Goal: Information Seeking & Learning: Learn about a topic

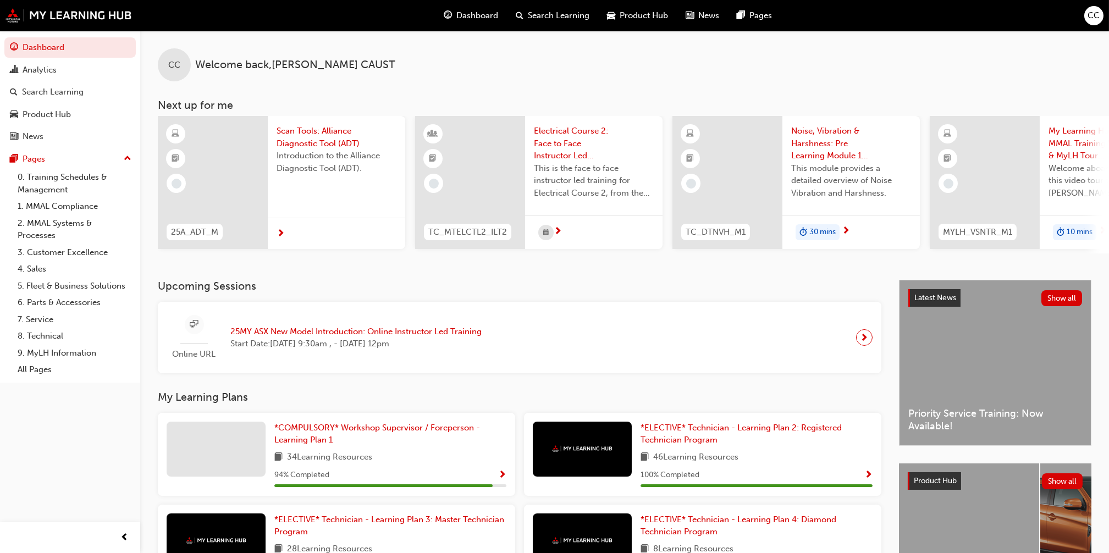
click at [311, 144] on span "Scan Tools: Alliance Diagnostic Tool (ADT)" at bounding box center [337, 137] width 120 height 25
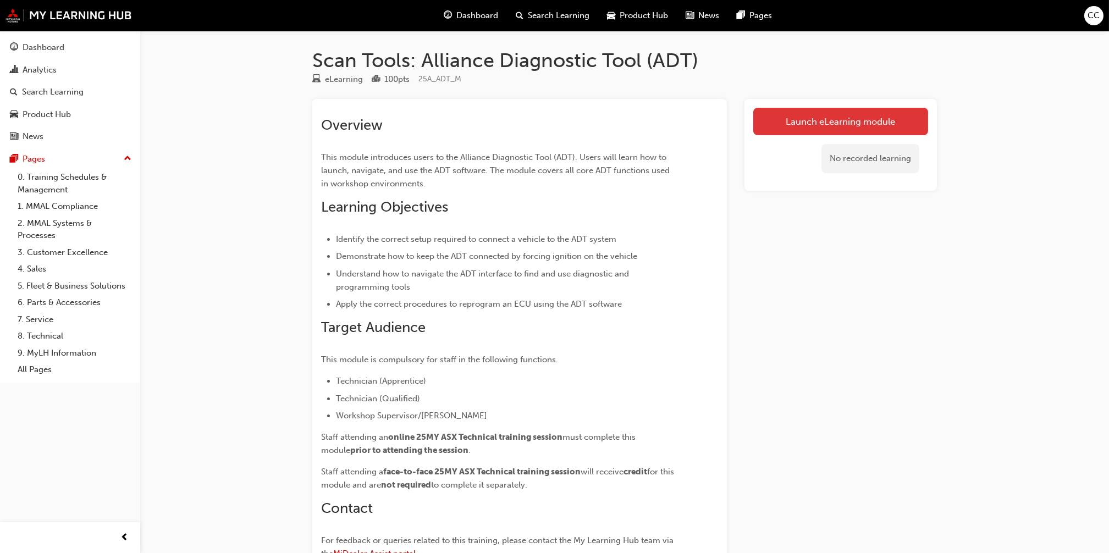
click at [838, 122] on link "Launch eLearning module" at bounding box center [841, 122] width 175 height 28
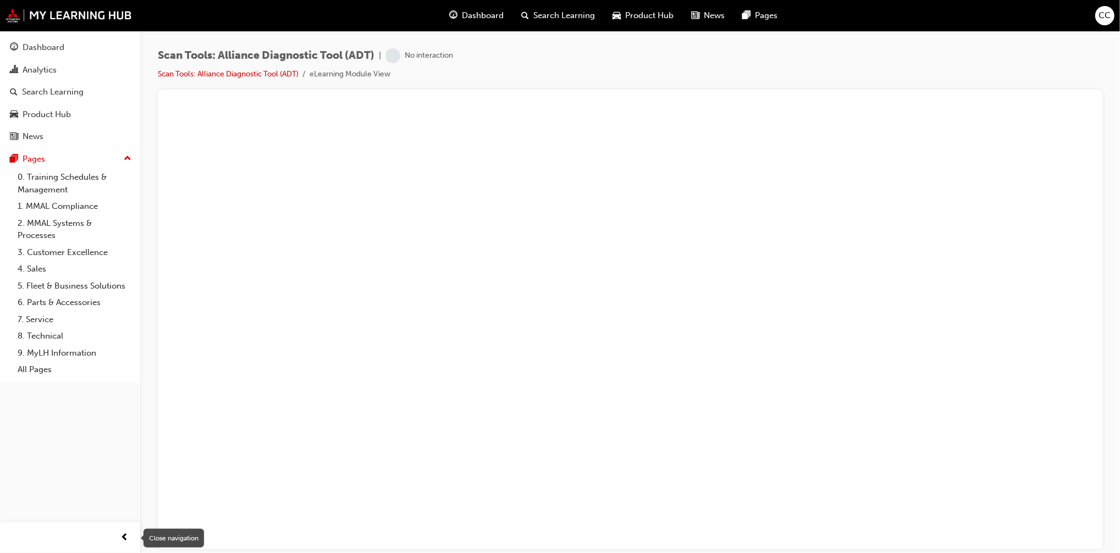
click at [125, 535] on span "prev-icon" at bounding box center [125, 538] width 8 height 14
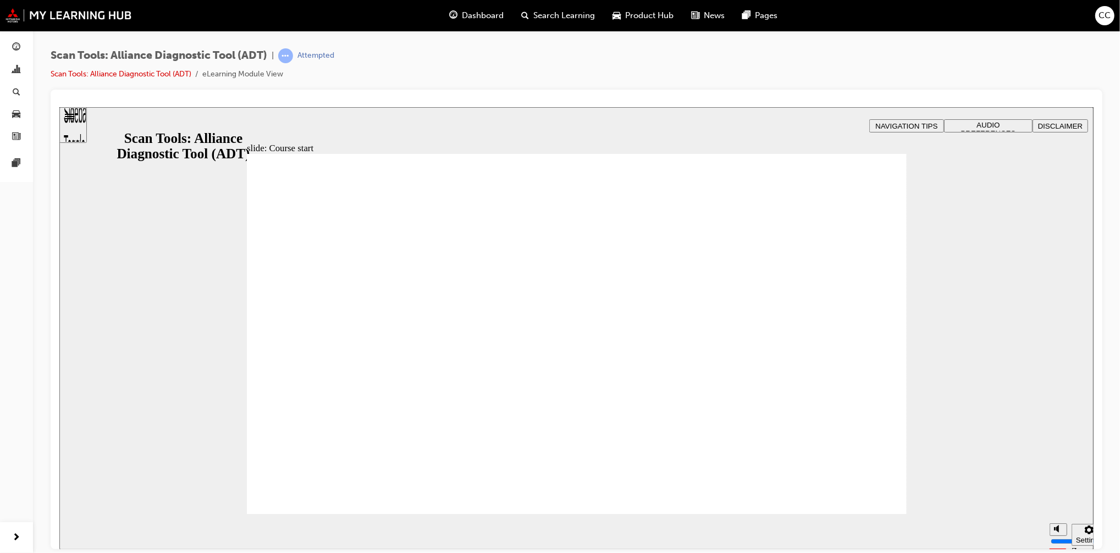
click at [1056, 496] on input "volume" at bounding box center [1086, 500] width 71 height 9
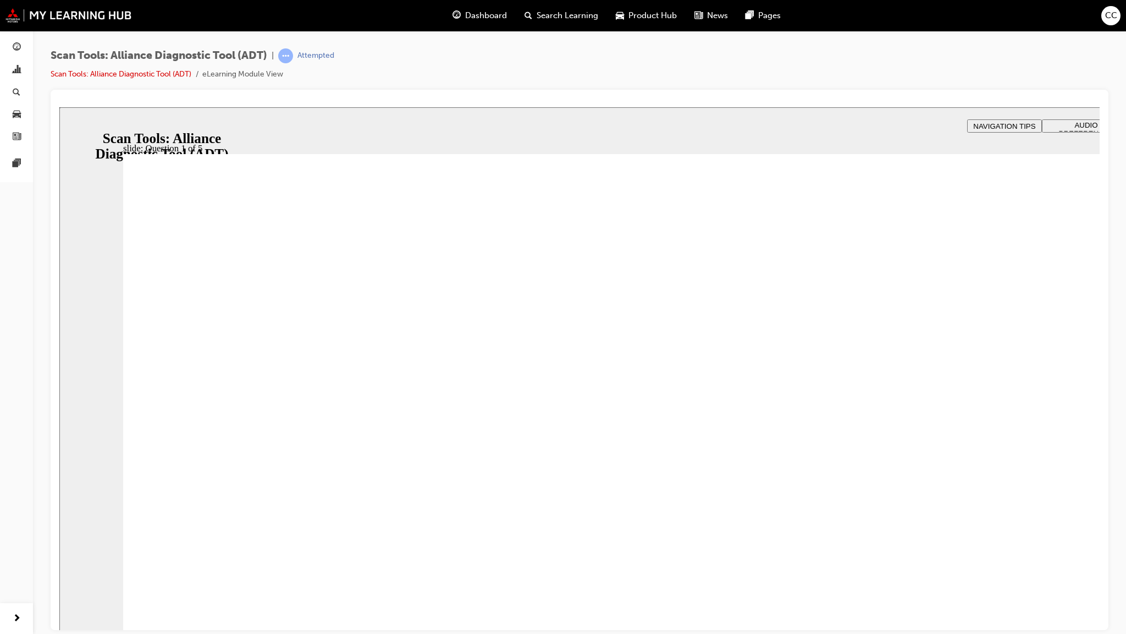
radio input "true"
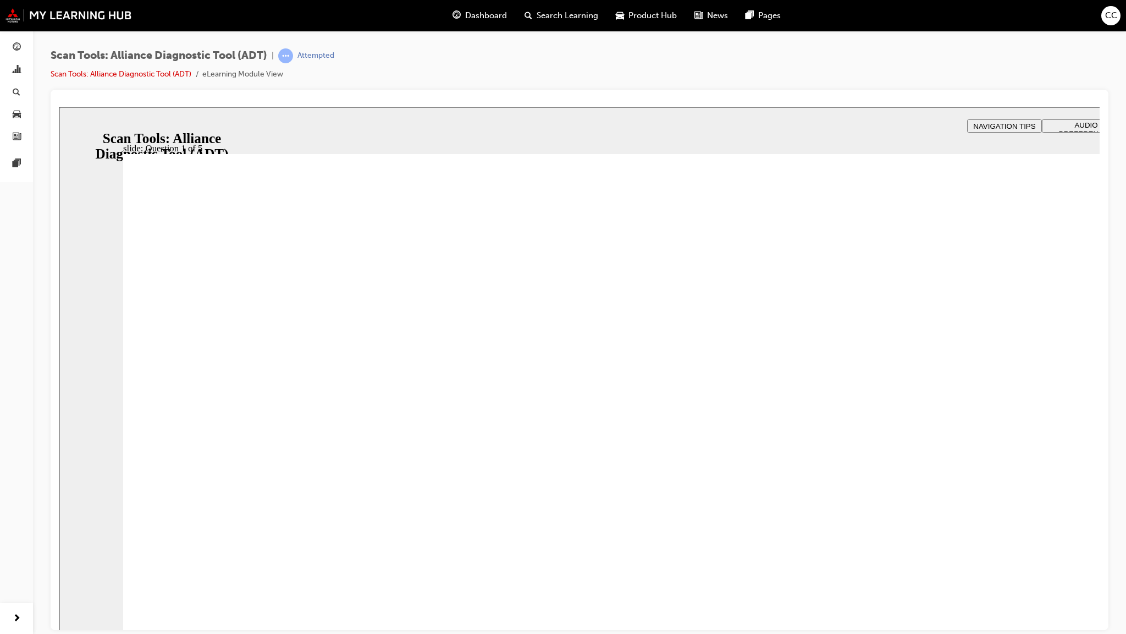
radio input "false"
radio input "true"
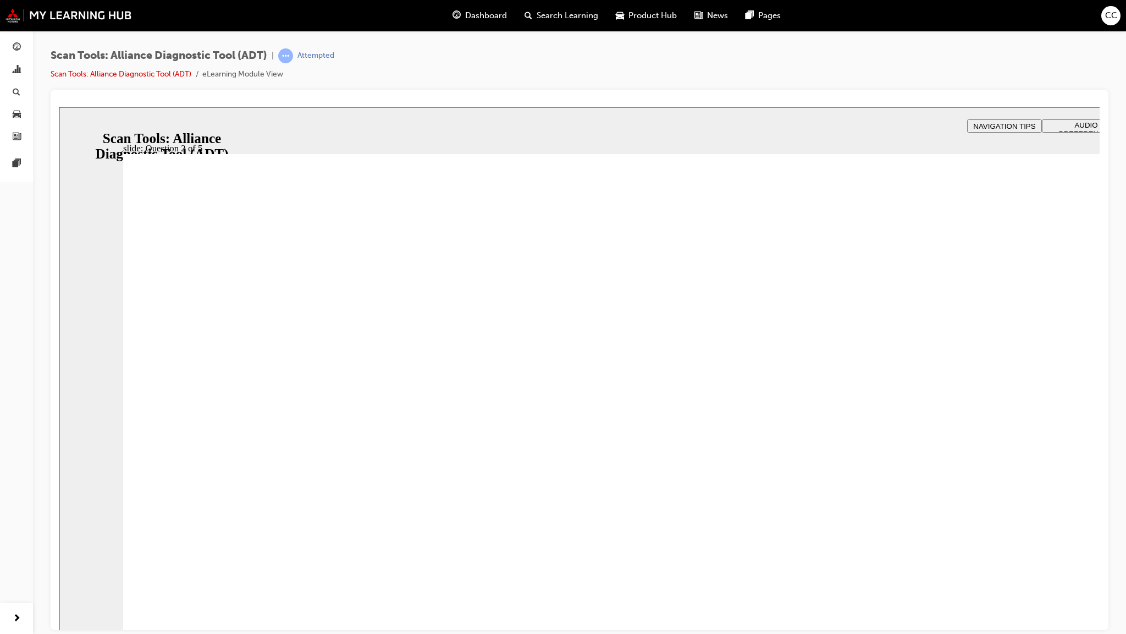
radio input "true"
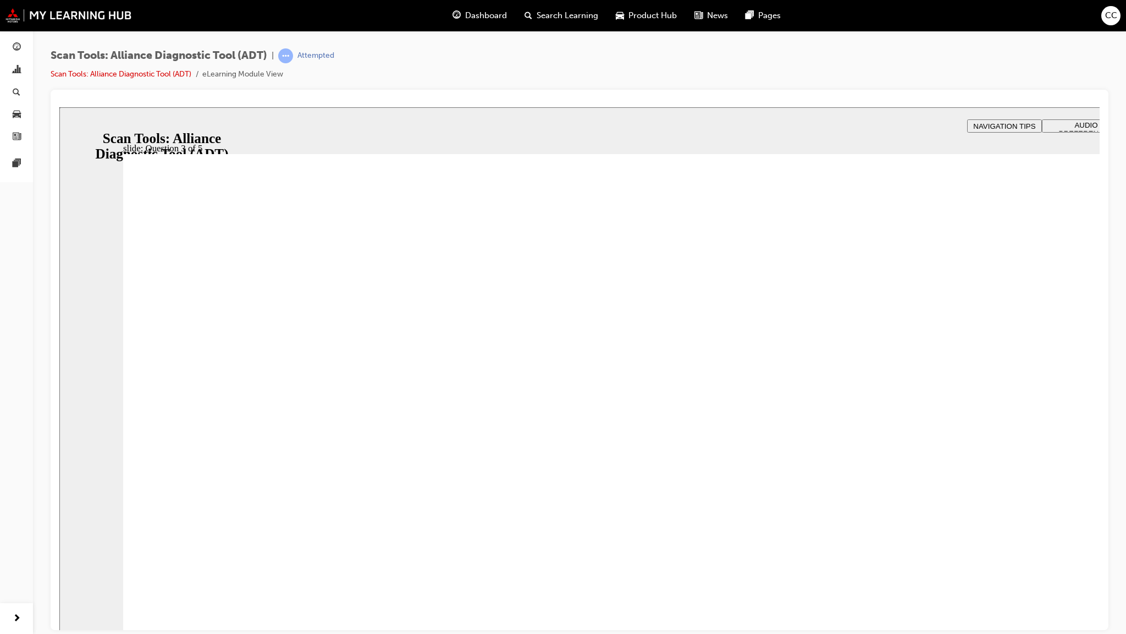
radio input "true"
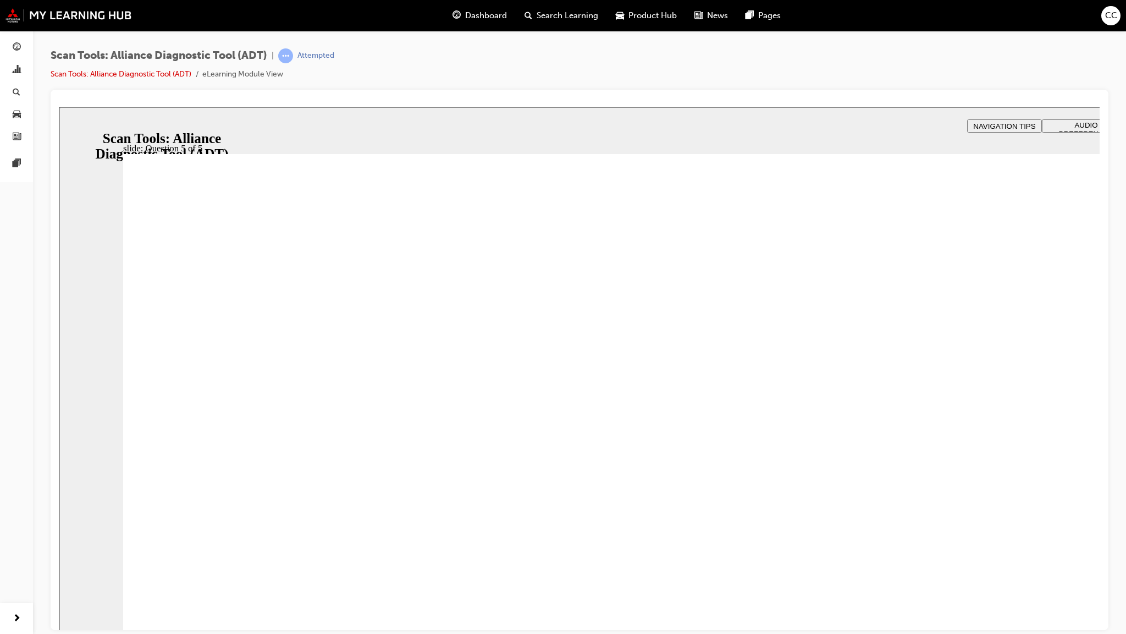
radio input "true"
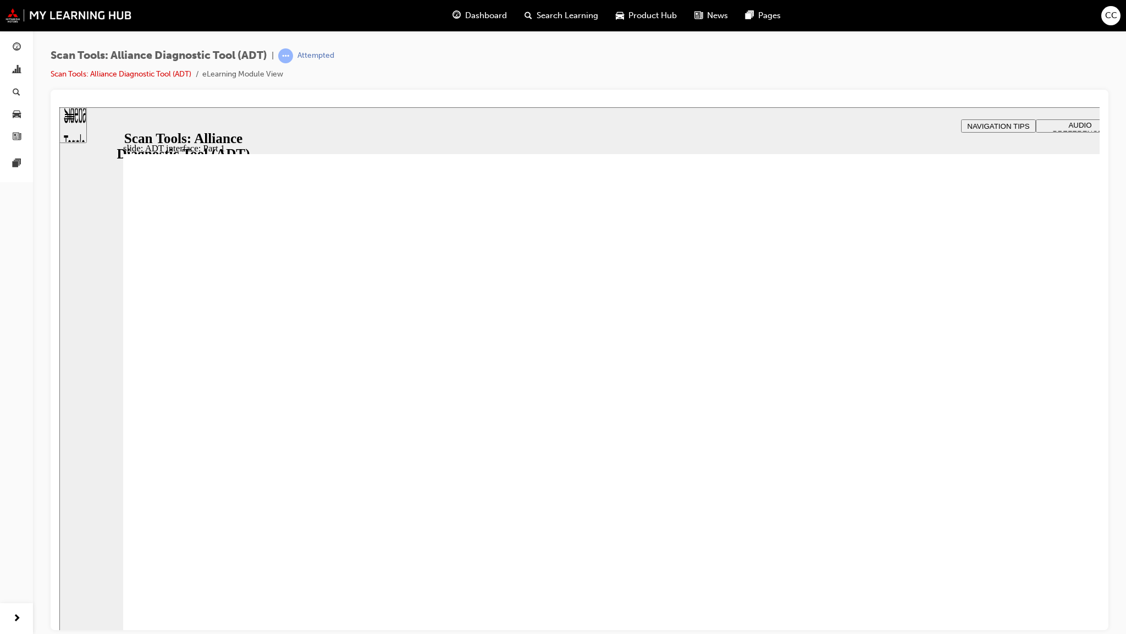
drag, startPoint x: 936, startPoint y: 438, endPoint x: 927, endPoint y: 459, distance: 23.2
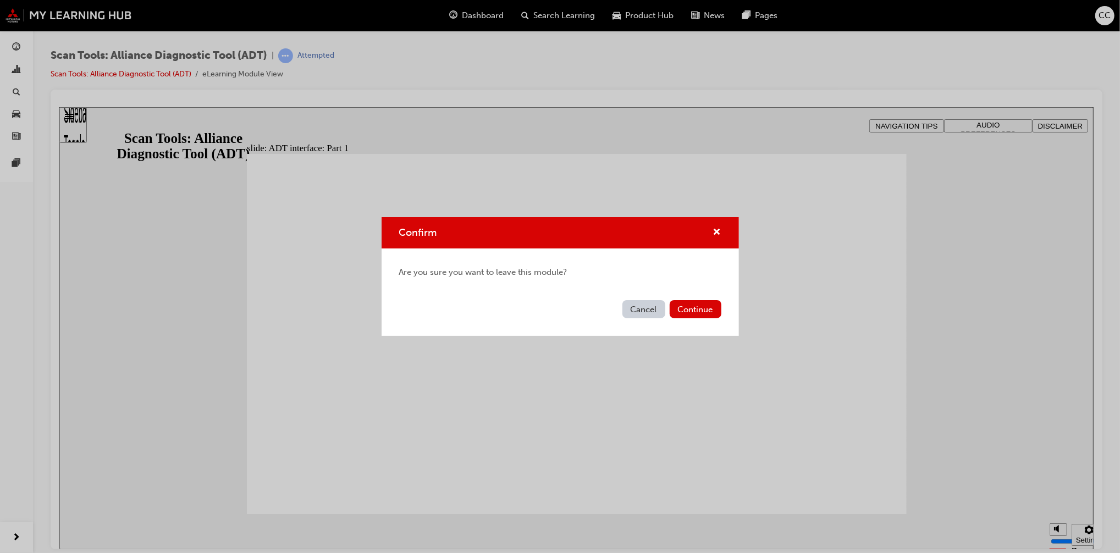
click at [645, 309] on button "Cancel" at bounding box center [644, 309] width 43 height 18
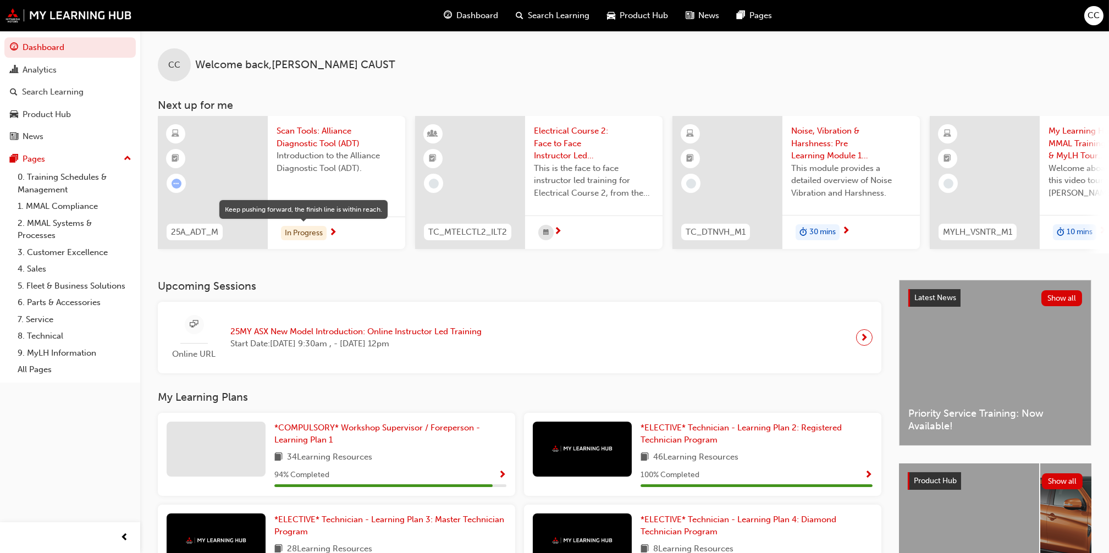
click at [310, 234] on div "In Progress" at bounding box center [304, 233] width 46 height 15
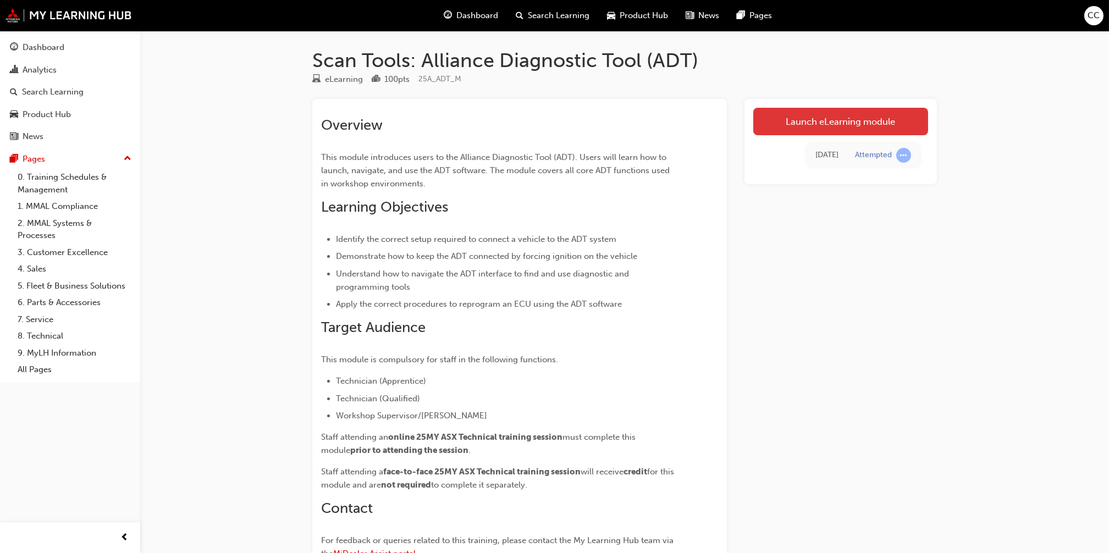
click at [805, 122] on link "Launch eLearning module" at bounding box center [841, 122] width 175 height 28
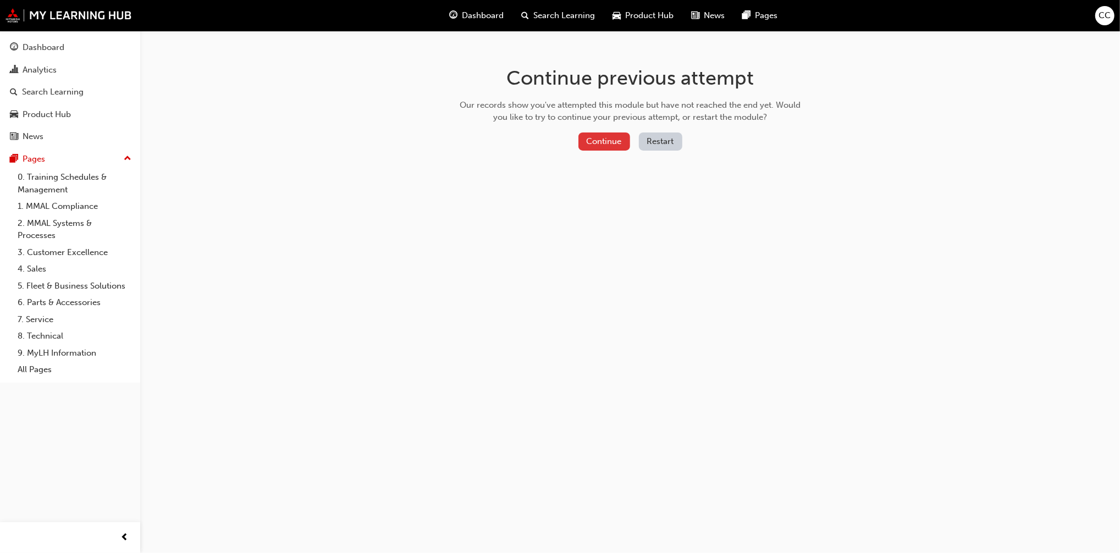
click at [604, 142] on button "Continue" at bounding box center [605, 142] width 52 height 18
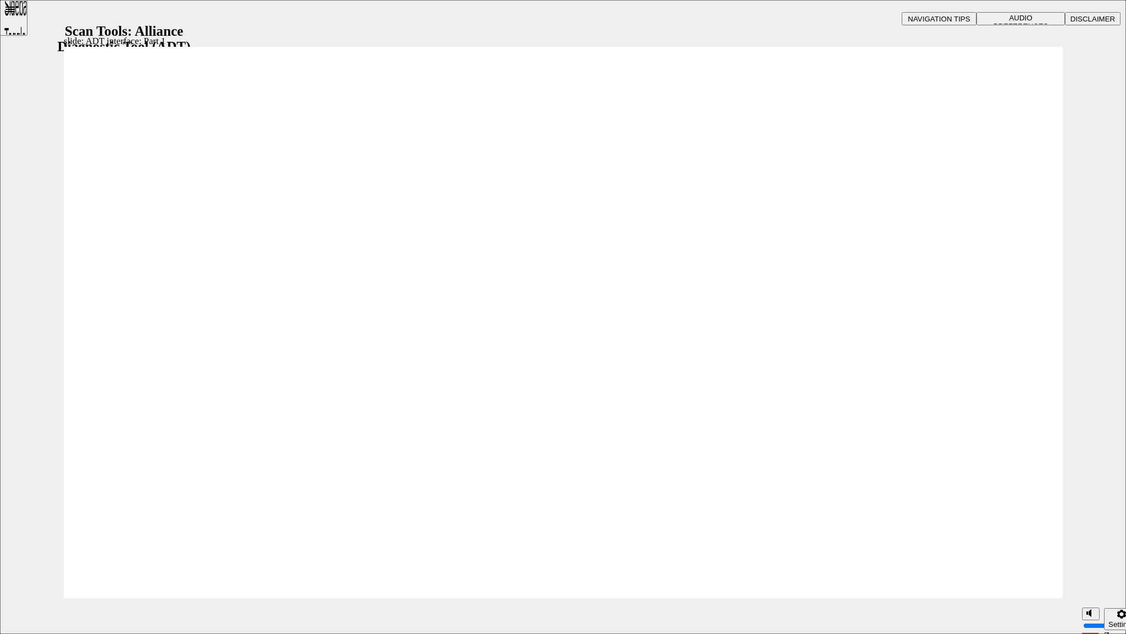
drag, startPoint x: 1024, startPoint y: 123, endPoint x: 1023, endPoint y: 129, distance: 5.7
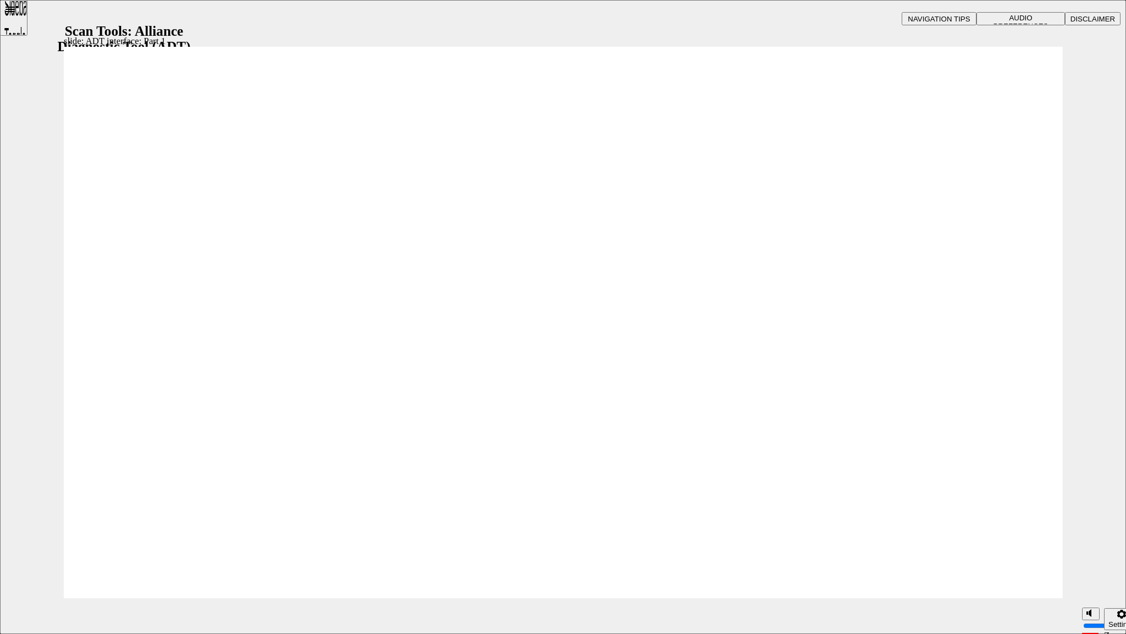
type input "474"
